Goal: Find specific page/section: Find specific page/section

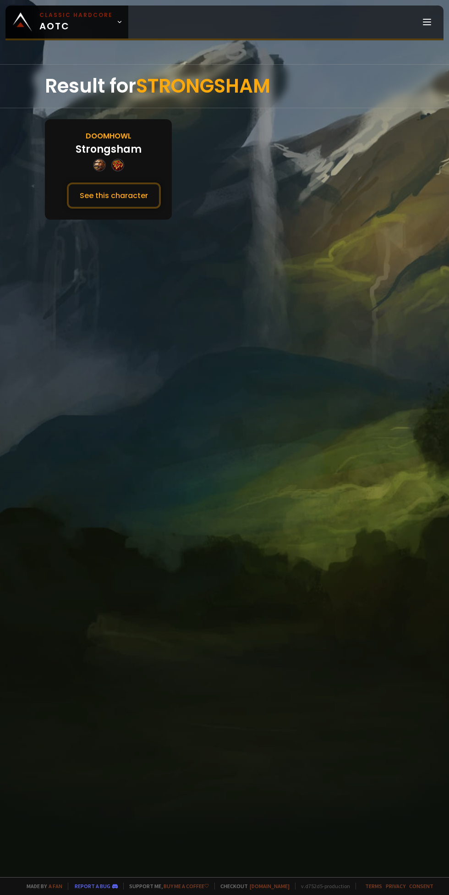
click at [137, 206] on button "See this character" at bounding box center [114, 195] width 94 height 26
click at [105, 193] on button "See this character" at bounding box center [114, 195] width 94 height 26
click at [127, 194] on button "See this character" at bounding box center [114, 195] width 94 height 26
click at [98, 195] on button "See this character" at bounding box center [114, 195] width 94 height 26
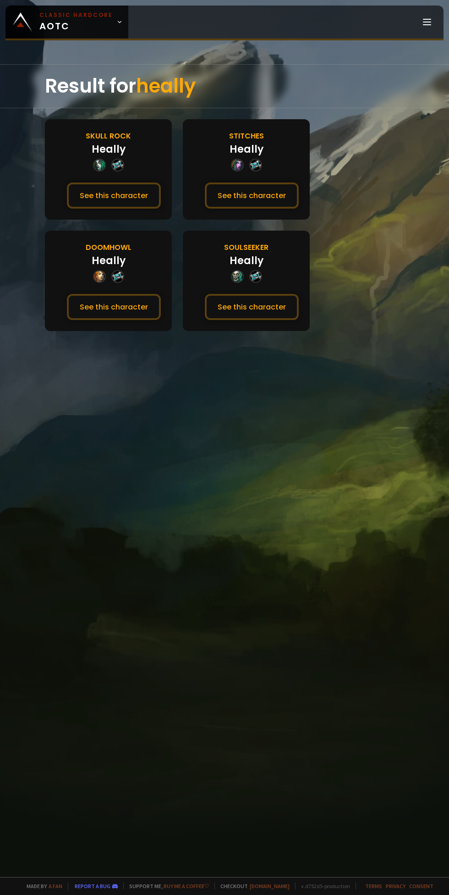
click at [104, 304] on button "See this character" at bounding box center [114, 307] width 94 height 26
